Goal: Transaction & Acquisition: Book appointment/travel/reservation

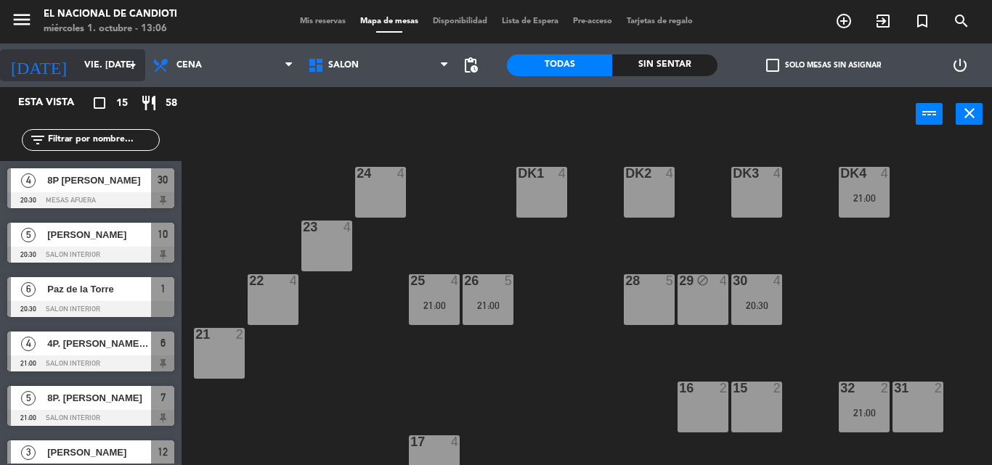
click at [85, 68] on input "vie. [DATE]" at bounding box center [138, 65] width 123 height 25
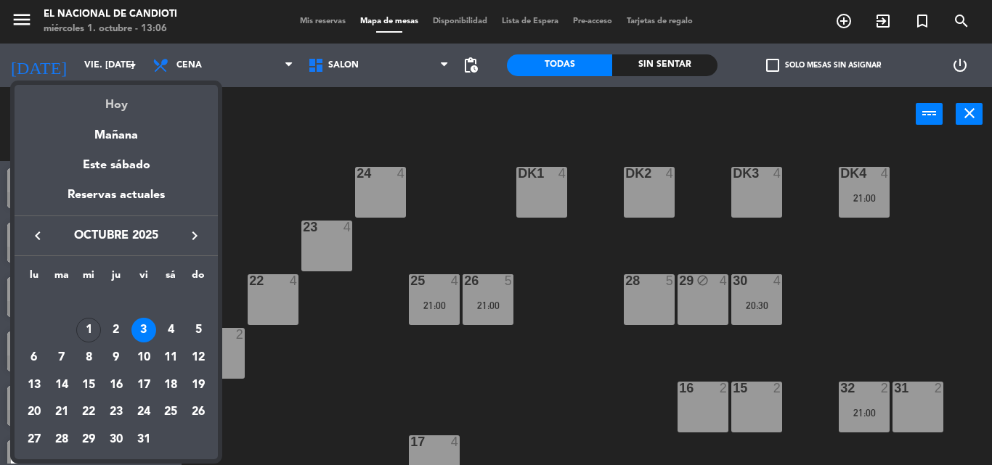
click at [108, 108] on div "Hoy" at bounding box center [116, 100] width 203 height 30
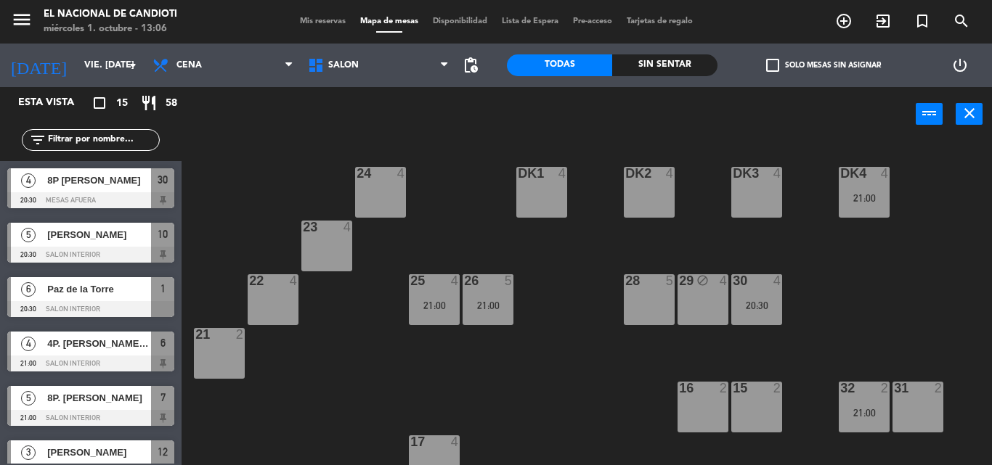
type input "mié. [DATE]"
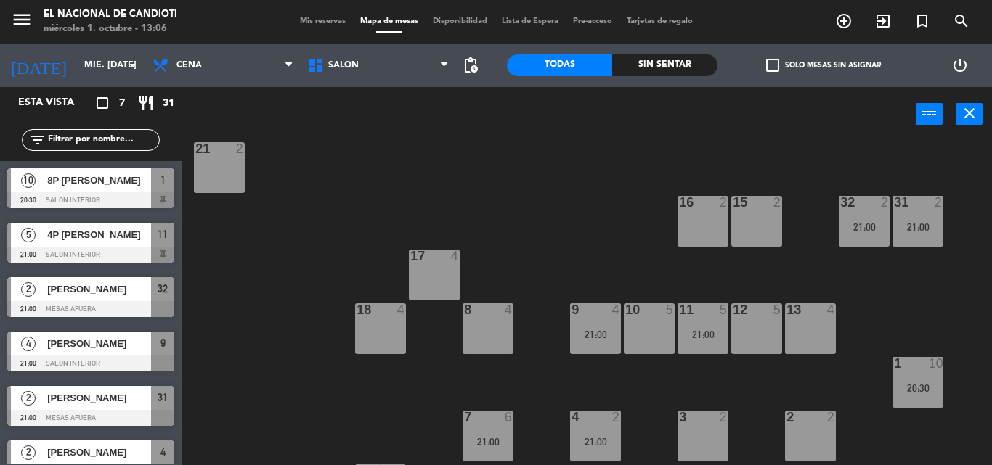
scroll to position [236, 0]
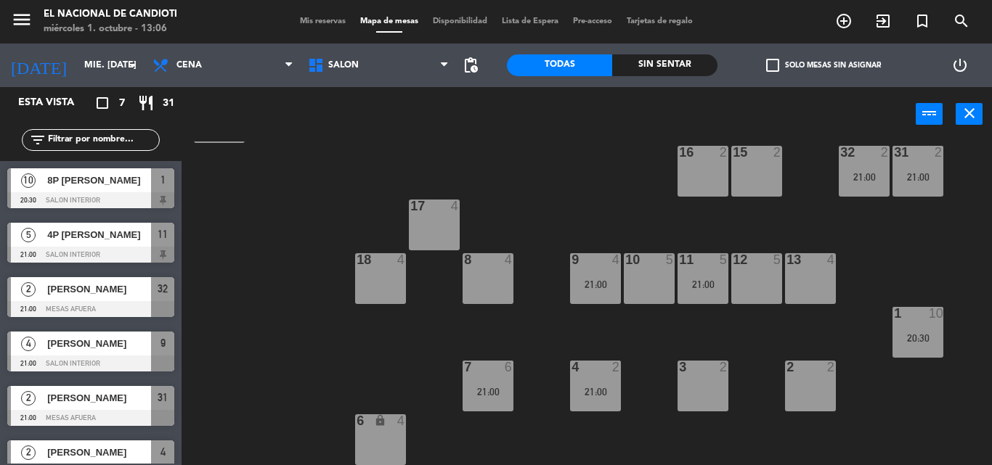
click at [396, 443] on div "6 lock 4" at bounding box center [380, 440] width 51 height 51
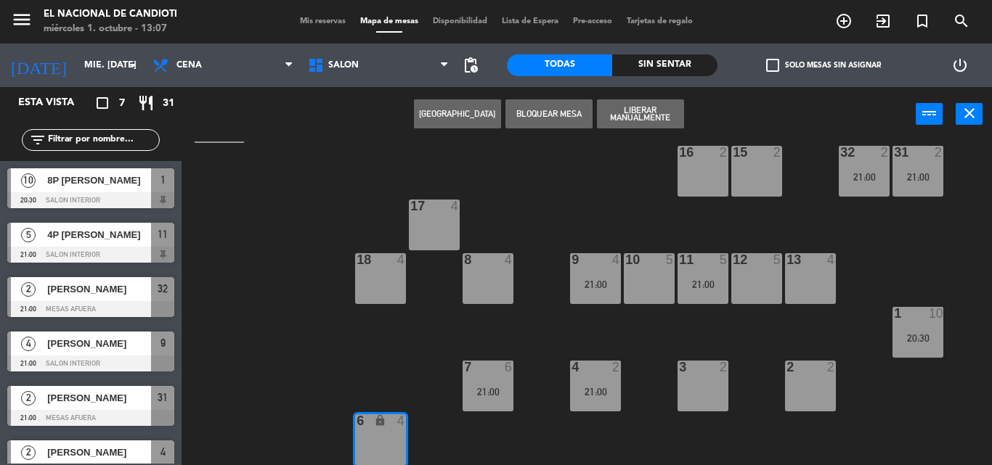
click at [471, 109] on button "[GEOGRAPHIC_DATA]" at bounding box center [457, 113] width 87 height 29
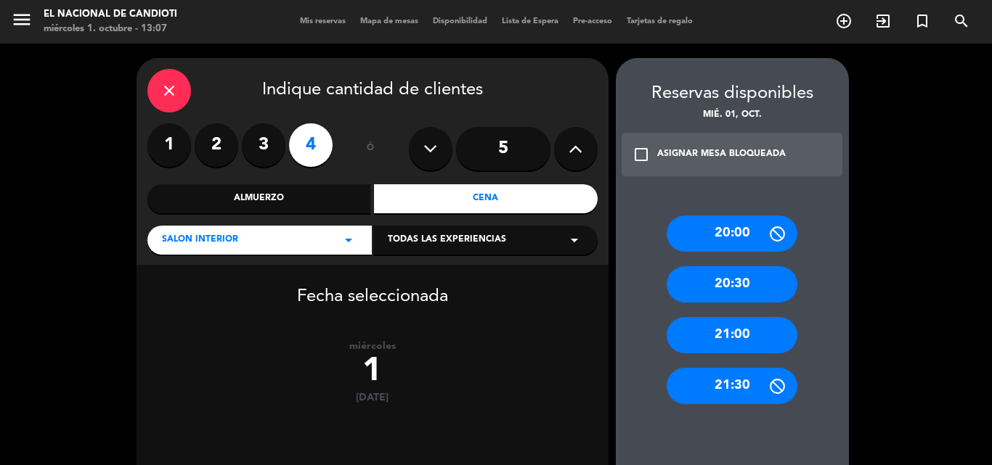
click at [728, 343] on div "21:00" at bounding box center [731, 335] width 131 height 36
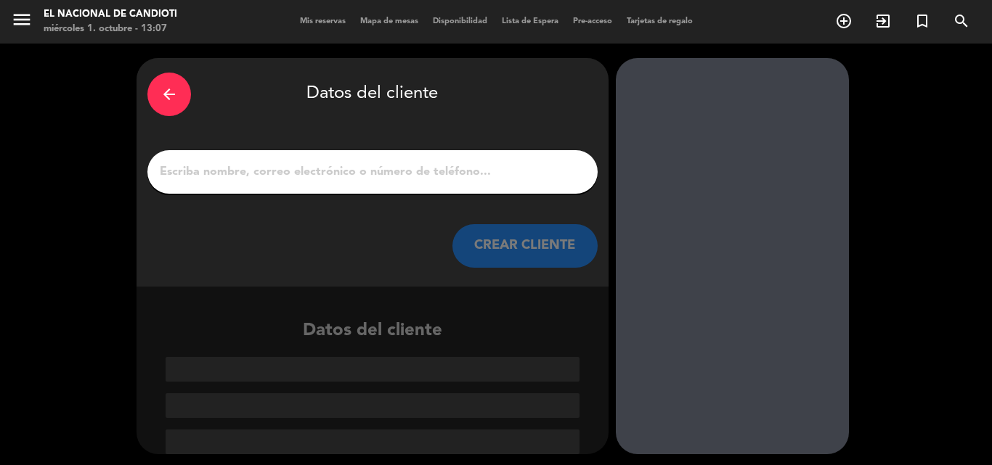
click at [194, 181] on input "1" at bounding box center [372, 172] width 428 height 20
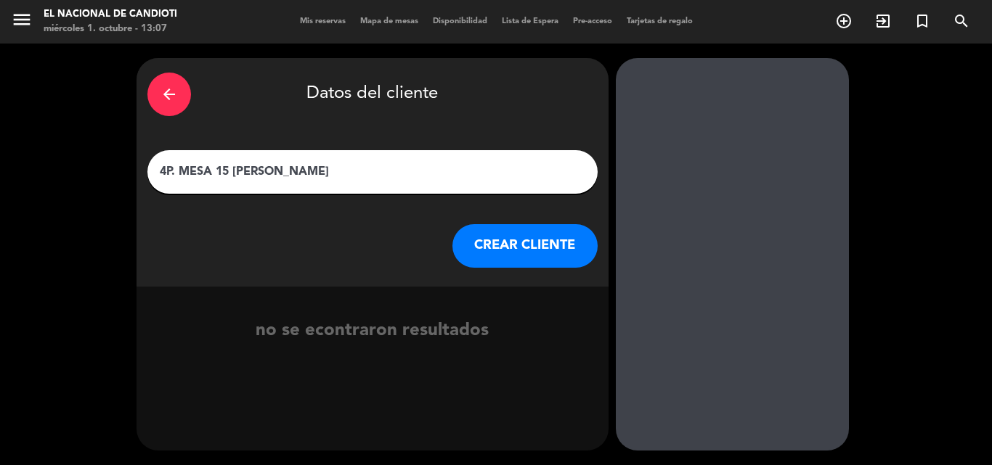
type input "4P. MESA 15 [PERSON_NAME]"
click at [481, 243] on button "CREAR CLIENTE" at bounding box center [524, 246] width 145 height 44
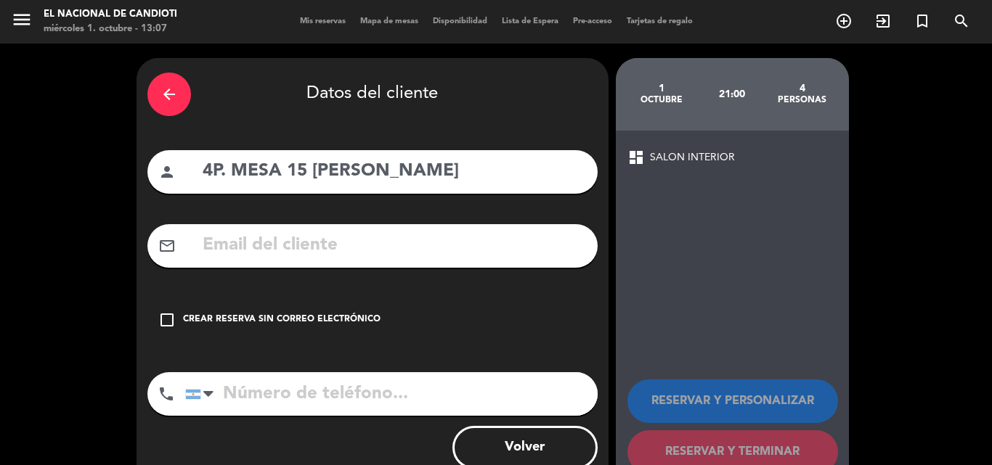
click at [205, 314] on div "Crear reserva sin correo electrónico" at bounding box center [281, 320] width 197 height 15
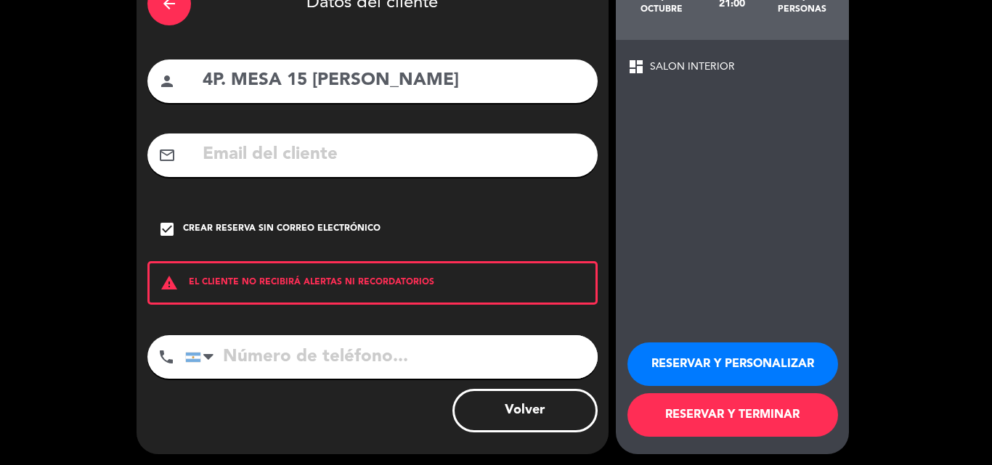
scroll to position [94, 0]
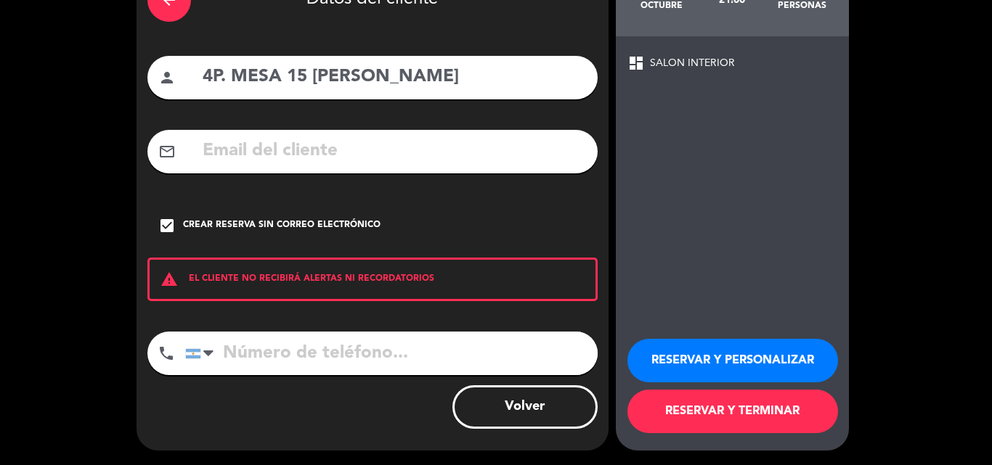
click at [762, 405] on button "RESERVAR Y TERMINAR" at bounding box center [732, 412] width 211 height 44
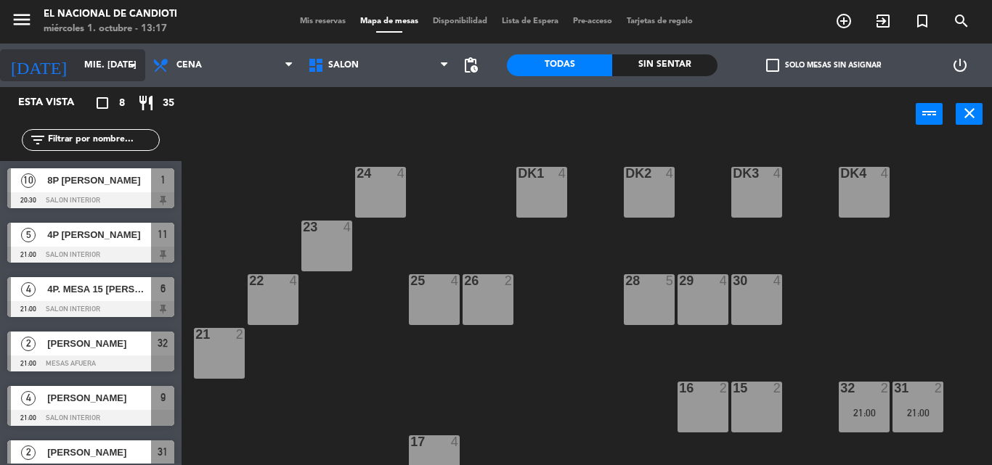
click at [133, 74] on input "mié. [DATE]" at bounding box center [138, 65] width 123 height 25
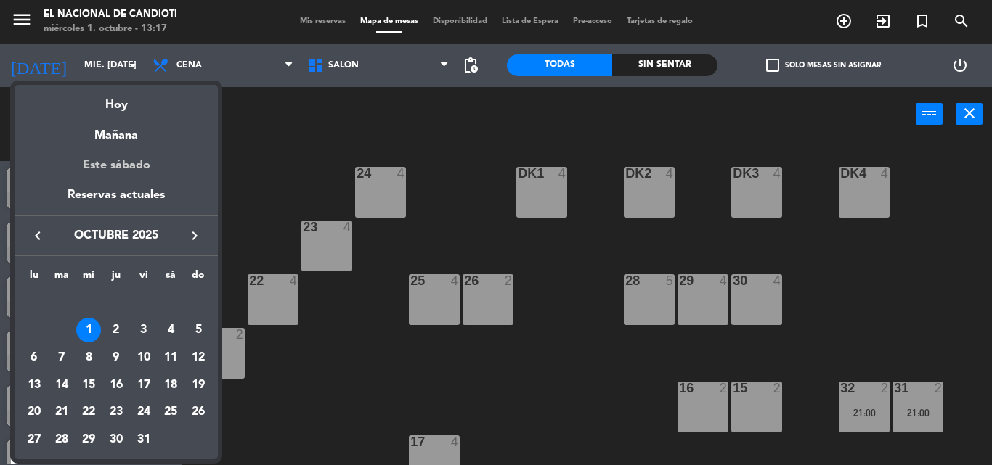
click at [141, 161] on div "Este sábado" at bounding box center [116, 165] width 203 height 41
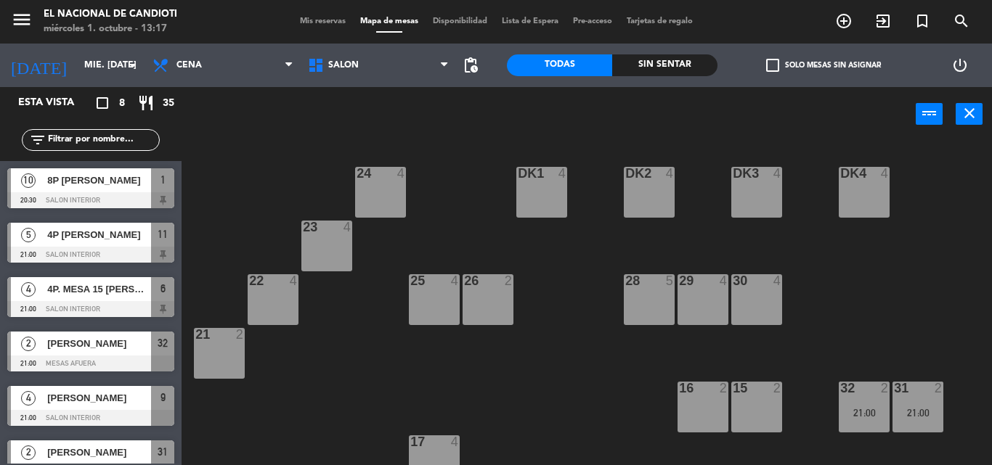
type input "sáb. [DATE]"
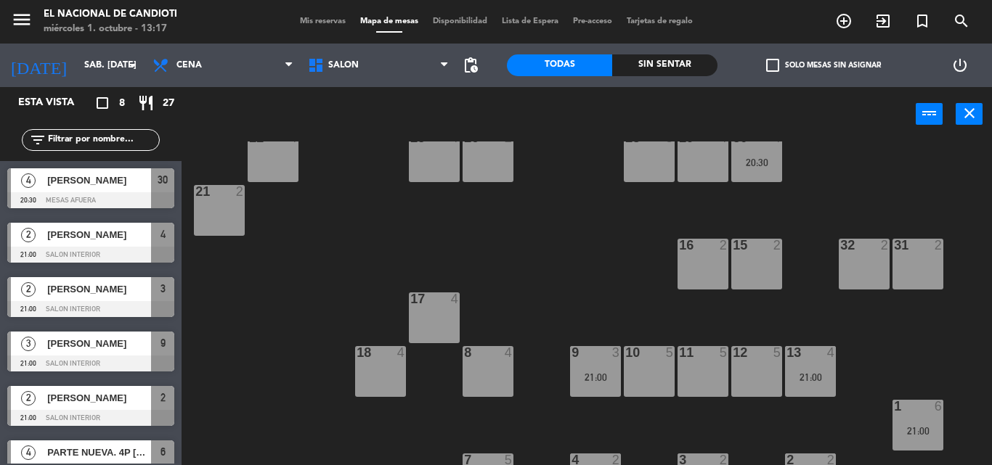
scroll to position [236, 0]
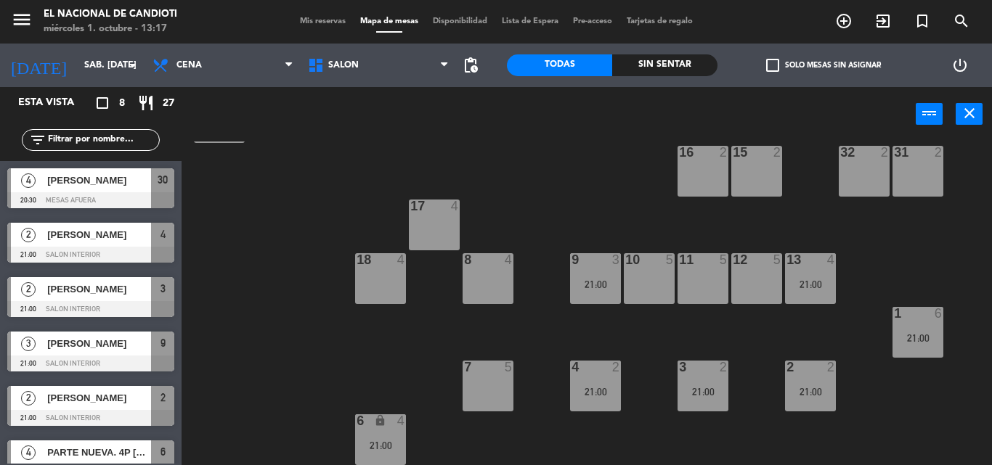
click at [905, 321] on div "1 6" at bounding box center [917, 314] width 51 height 15
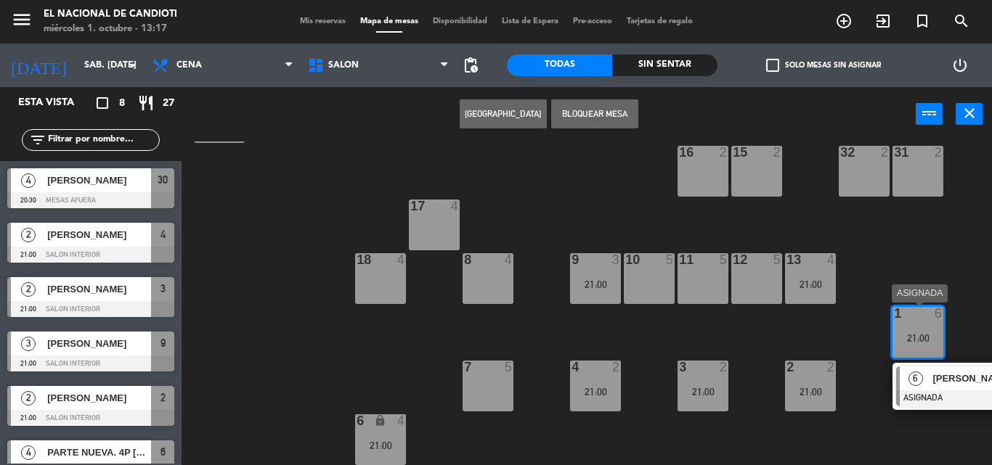
click at [920, 327] on div "1 6 21:00" at bounding box center [917, 332] width 51 height 51
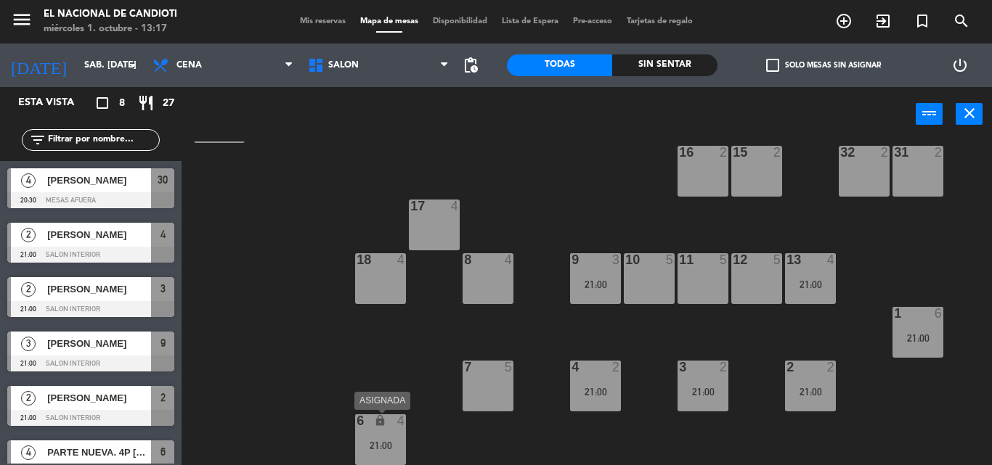
click at [364, 429] on div "6 lock 4" at bounding box center [380, 422] width 51 height 15
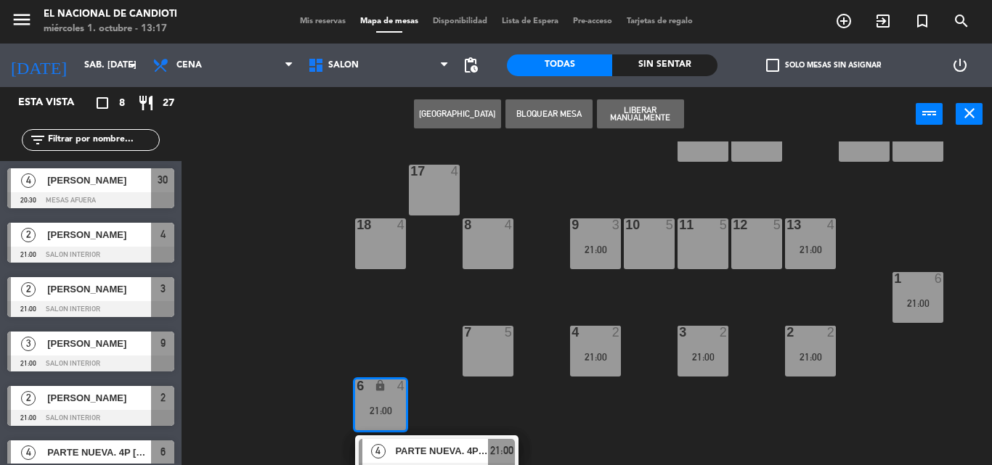
scroll to position [288, 0]
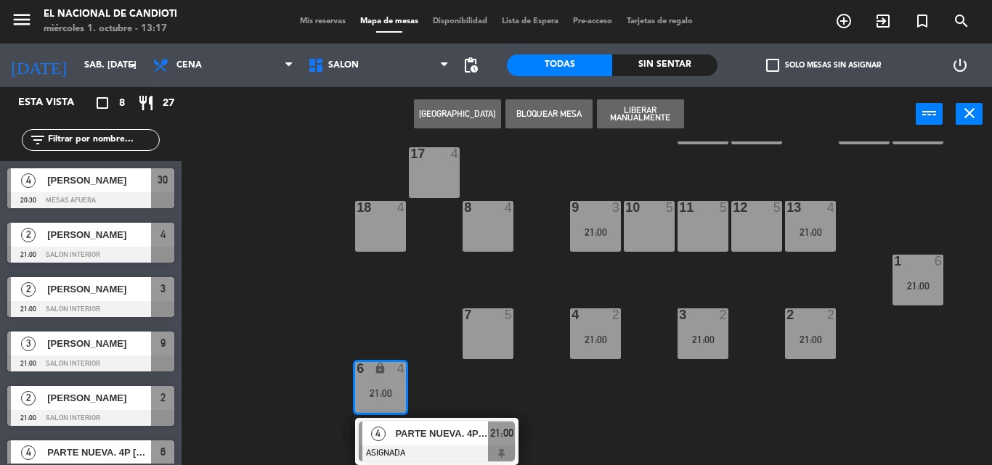
click at [386, 227] on div "18 4" at bounding box center [380, 226] width 51 height 51
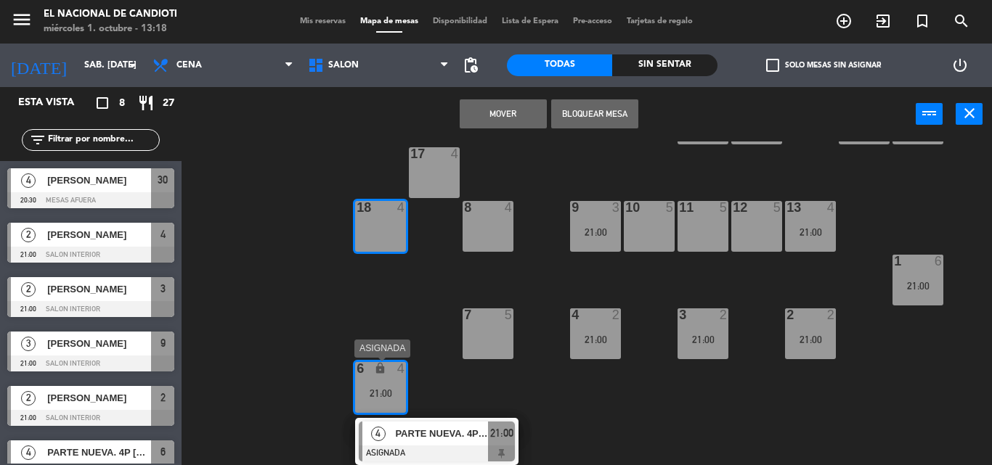
click at [375, 390] on div "21:00" at bounding box center [380, 393] width 51 height 10
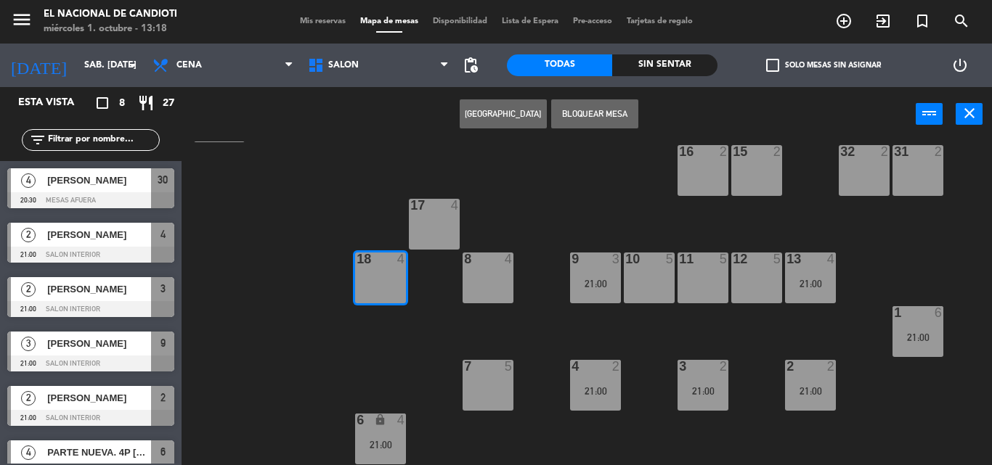
click at [381, 436] on div "6 lock 4 21:00" at bounding box center [380, 439] width 51 height 51
click at [391, 437] on div "6 lock 4 21:00" at bounding box center [380, 439] width 51 height 51
click at [394, 294] on div "18 4" at bounding box center [380, 278] width 51 height 51
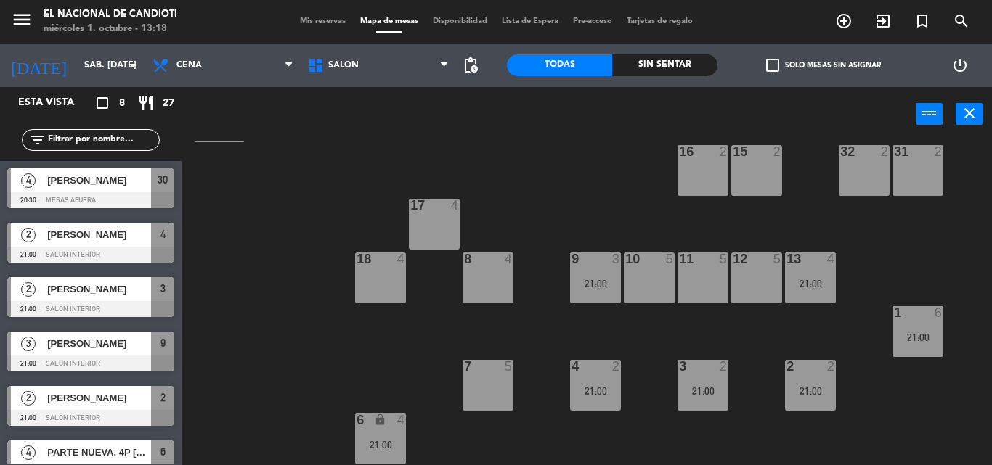
click at [375, 436] on div "6 lock 4 21:00" at bounding box center [380, 439] width 51 height 51
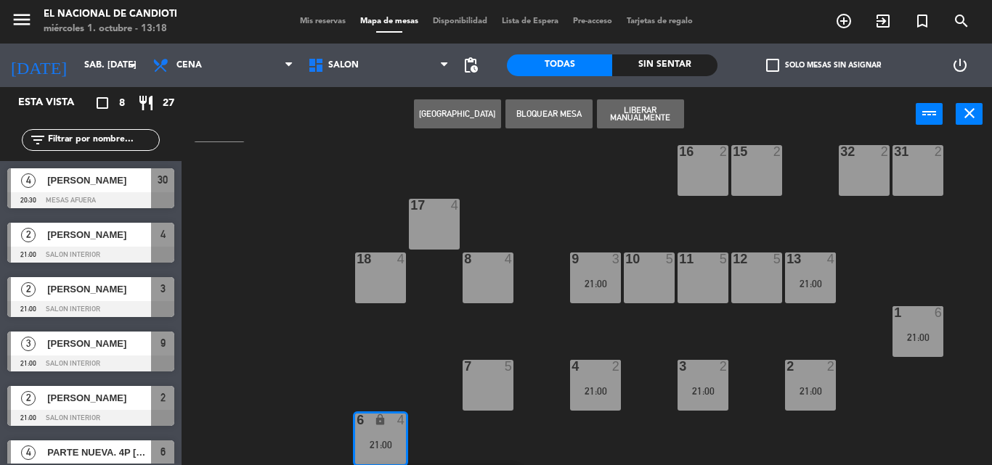
scroll to position [288, 0]
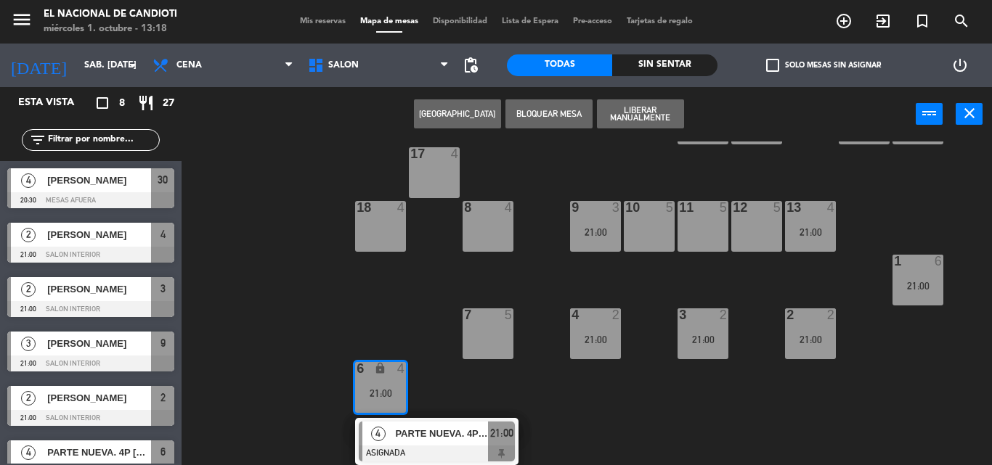
click at [378, 232] on div "18 4" at bounding box center [380, 226] width 51 height 51
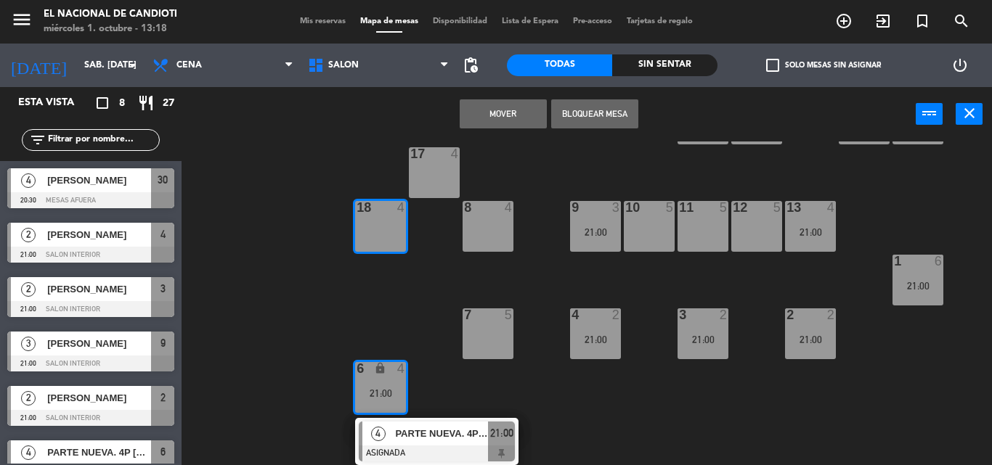
click at [498, 118] on button "Mover" at bounding box center [503, 113] width 87 height 29
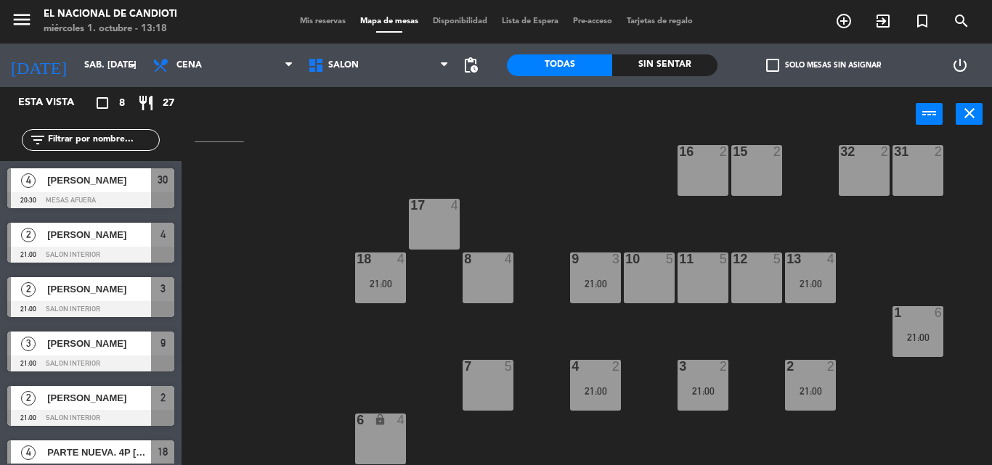
click at [396, 447] on div "6 lock 4" at bounding box center [380, 439] width 51 height 51
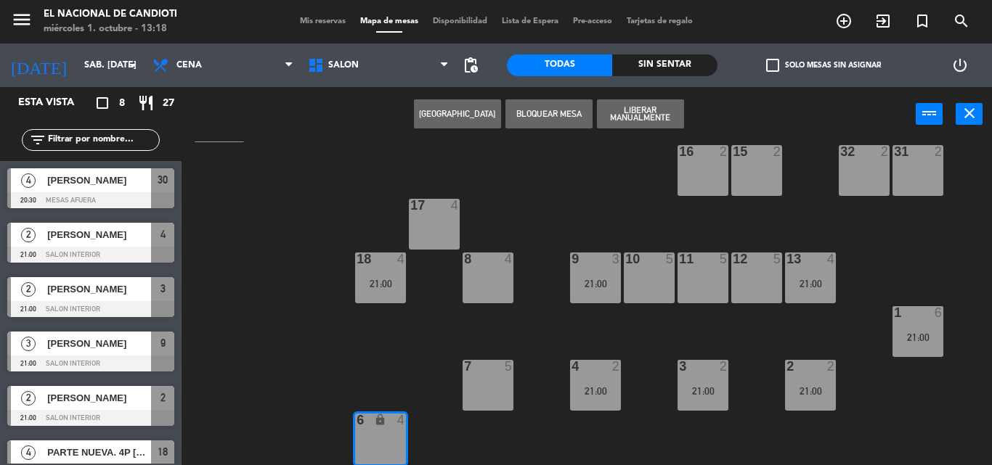
click at [473, 111] on button "[GEOGRAPHIC_DATA]" at bounding box center [457, 113] width 87 height 29
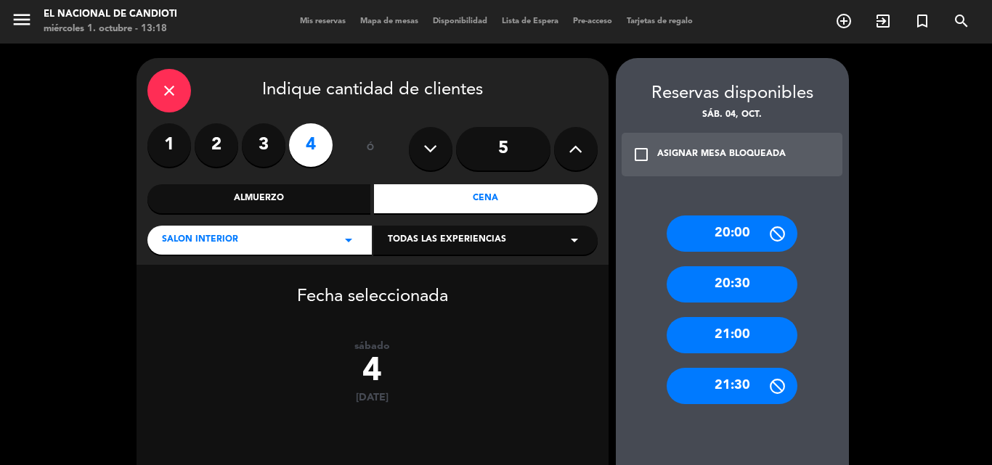
click at [759, 324] on div "21:00" at bounding box center [731, 335] width 131 height 36
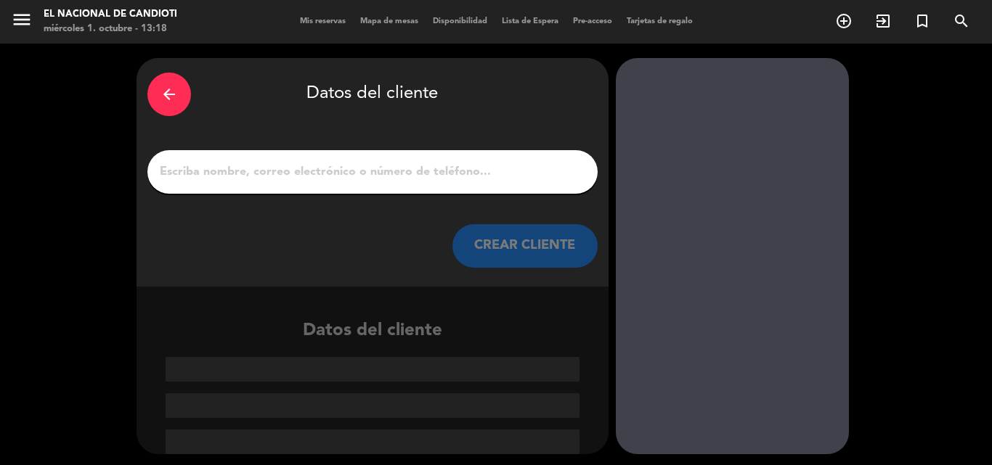
click at [415, 187] on div at bounding box center [372, 172] width 450 height 44
click at [416, 173] on input "1" at bounding box center [372, 172] width 428 height 20
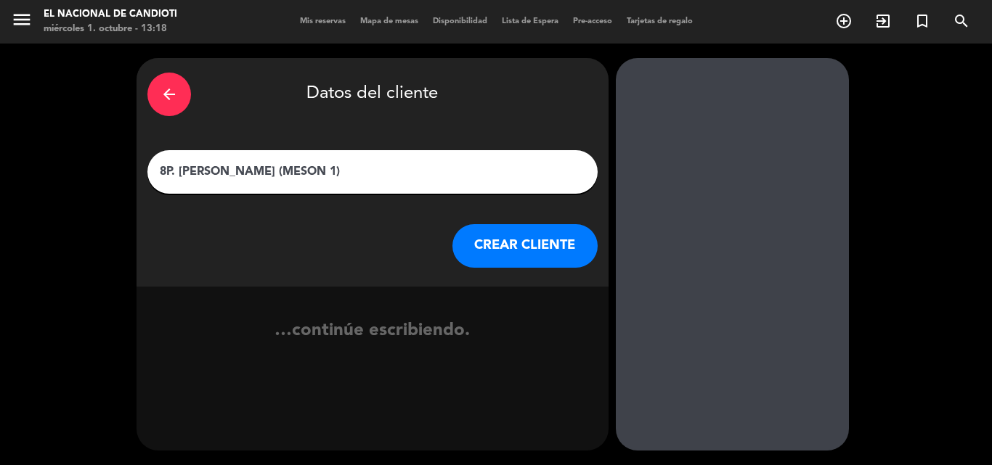
type input "8P. [PERSON_NAME] (MESON 1)"
click at [563, 255] on button "CREAR CLIENTE" at bounding box center [524, 246] width 145 height 44
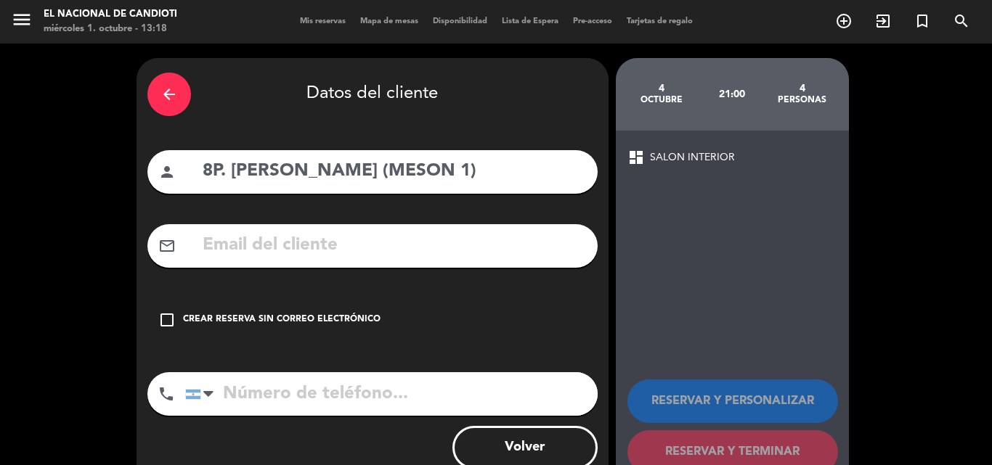
click at [232, 316] on div "Crear reserva sin correo electrónico" at bounding box center [281, 320] width 197 height 15
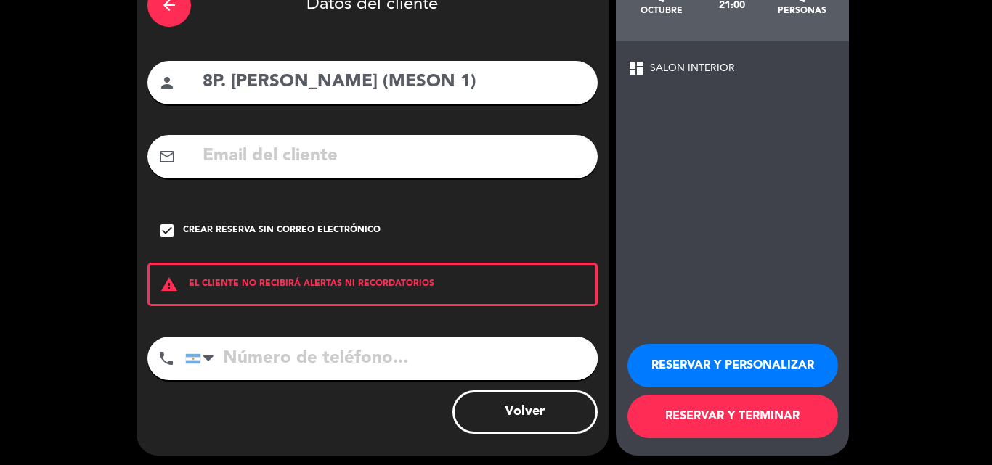
scroll to position [94, 0]
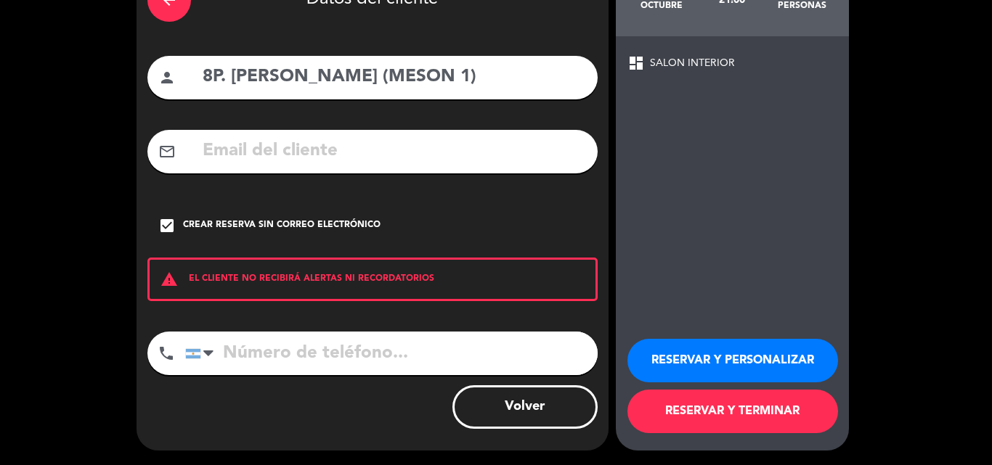
click at [383, 361] on input "tel" at bounding box center [391, 354] width 412 height 44
type input "3424364619"
click at [657, 406] on button "RESERVAR Y TERMINAR" at bounding box center [732, 412] width 211 height 44
